Goal: Find specific page/section: Find specific page/section

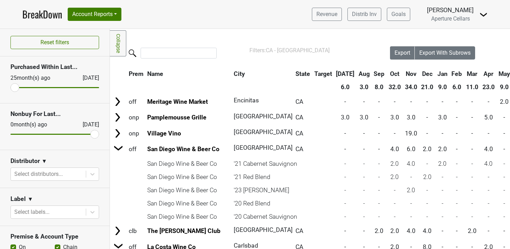
scroll to position [204, 0]
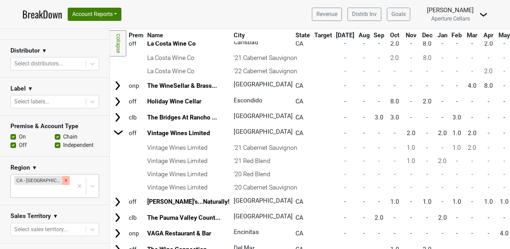
click at [66, 181] on div "Remove CA - San Diego Area" at bounding box center [66, 180] width 8 height 9
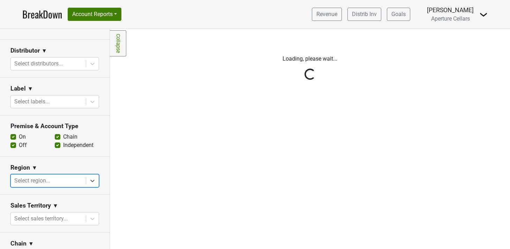
scroll to position [0, 0]
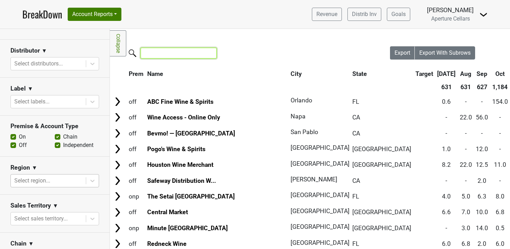
click at [164, 57] on input "search" at bounding box center [179, 53] width 76 height 11
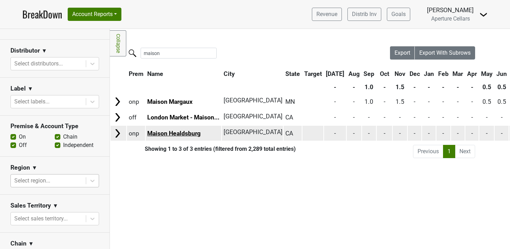
click at [151, 135] on link "Maison Healdsburg" at bounding box center [173, 133] width 53 height 7
click at [115, 135] on img at bounding box center [117, 133] width 10 height 10
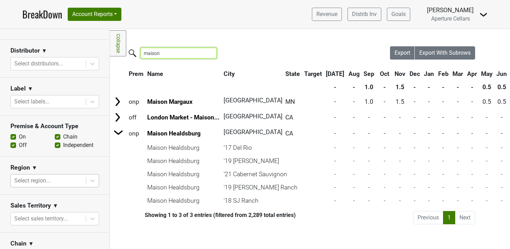
drag, startPoint x: 164, startPoint y: 54, endPoint x: 134, endPoint y: 53, distance: 29.3
click at [134, 54] on label "maison" at bounding box center [165, 52] width 76 height 12
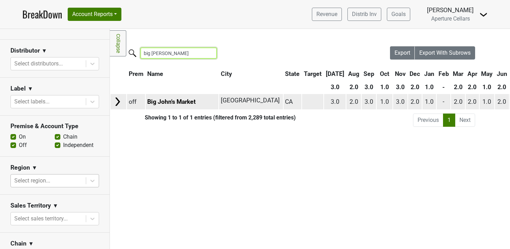
type input "big [PERSON_NAME]"
click at [122, 101] on img at bounding box center [117, 102] width 10 height 10
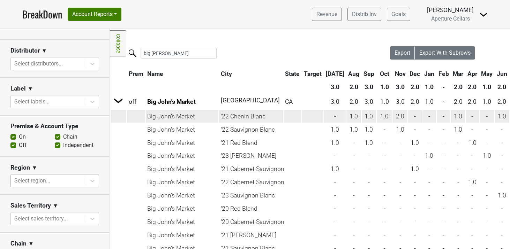
scroll to position [29, 0]
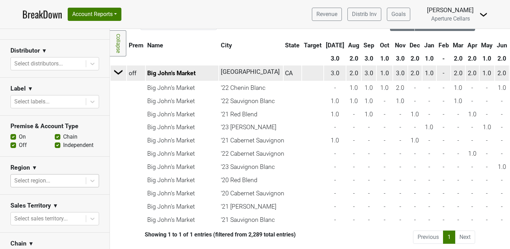
click at [119, 69] on img at bounding box center [118, 72] width 10 height 10
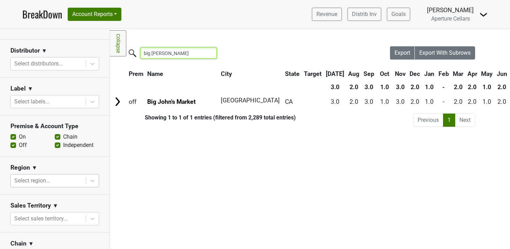
drag, startPoint x: 162, startPoint y: 54, endPoint x: 136, endPoint y: 55, distance: 25.8
click at [136, 55] on label "big [PERSON_NAME]" at bounding box center [165, 52] width 76 height 12
click at [207, 52] on input "big [PERSON_NAME]" at bounding box center [179, 53] width 76 height 11
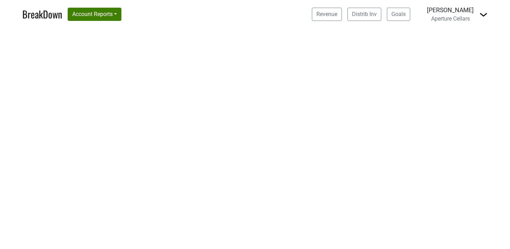
select select "CA"
